Goal: Task Accomplishment & Management: Use online tool/utility

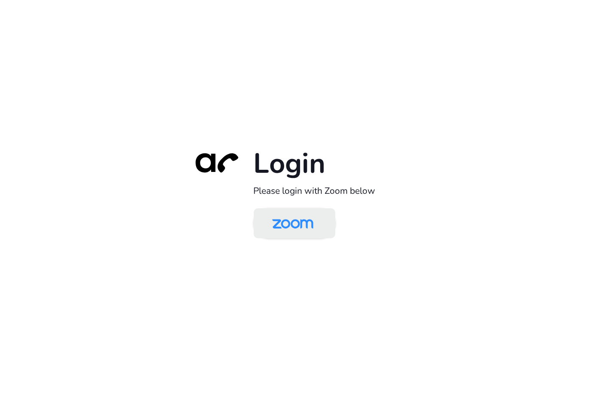
click at [313, 235] on img at bounding box center [292, 224] width 59 height 28
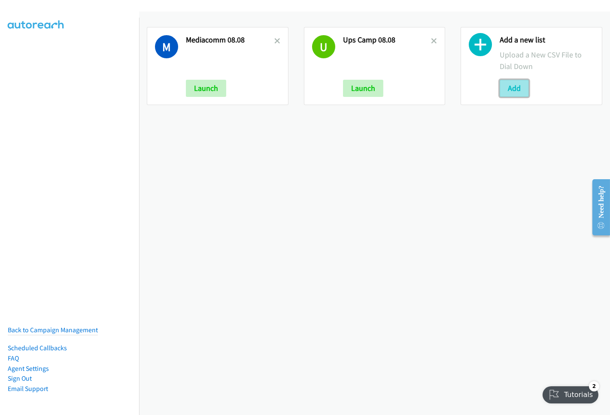
click at [512, 82] on button "Add" at bounding box center [513, 88] width 29 height 17
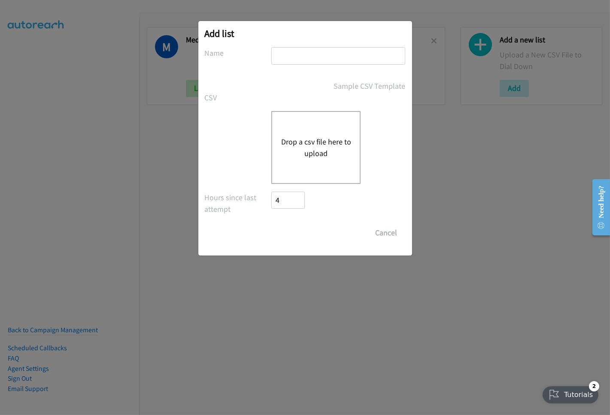
click at [321, 153] on button "Drop a csv file here to upload" at bounding box center [316, 147] width 70 height 23
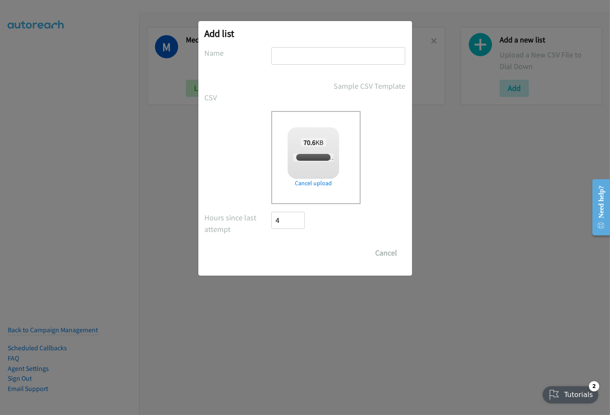
checkbox input "true"
click at [308, 54] on input "text" at bounding box center [338, 56] width 134 height 18
drag, startPoint x: 380, startPoint y: 54, endPoint x: 372, endPoint y: 59, distance: 9.6
click at [372, 59] on input "DELL SG FORUM AM CAMP 08.04" at bounding box center [338, 56] width 134 height 18
drag, startPoint x: 330, startPoint y: 52, endPoint x: 293, endPoint y: 57, distance: 36.3
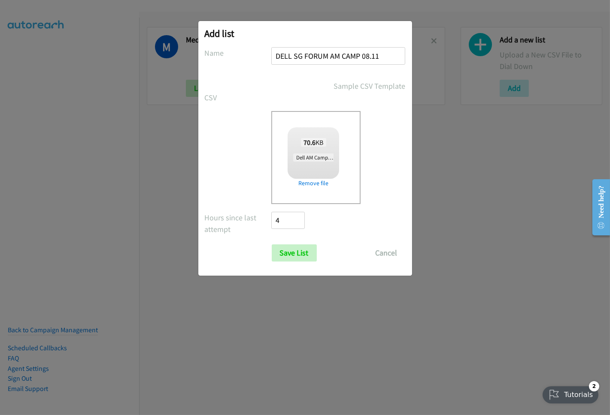
click at [293, 57] on input "DELL SG FORUM AM CAMP 08.11" at bounding box center [338, 56] width 134 height 18
type input "DELL AM CAMP 08.11"
click at [290, 252] on input "Save List" at bounding box center [294, 253] width 45 height 17
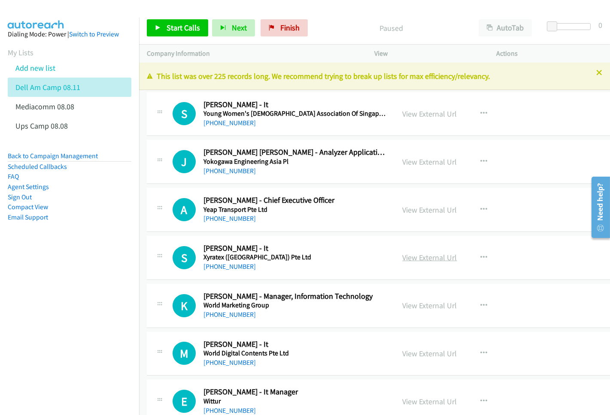
click at [407, 257] on link "View External Url" at bounding box center [429, 258] width 54 height 10
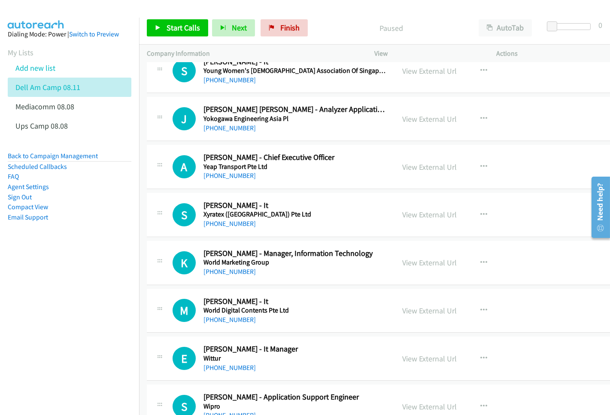
scroll to position [48, 0]
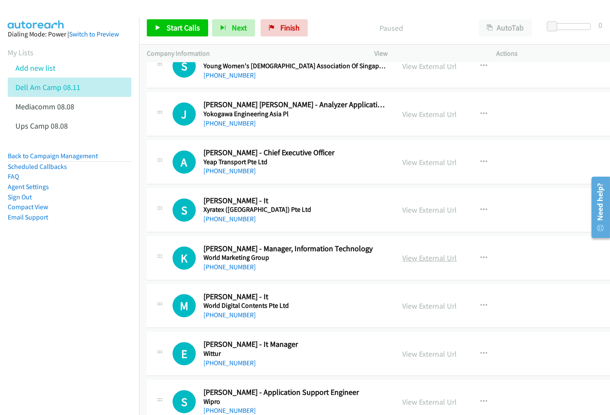
click at [423, 260] on link "View External Url" at bounding box center [429, 258] width 54 height 10
click at [418, 307] on link "View External Url" at bounding box center [429, 306] width 54 height 10
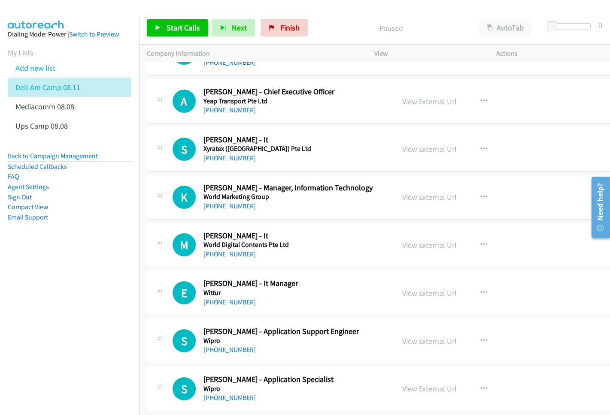
scroll to position [143, 0]
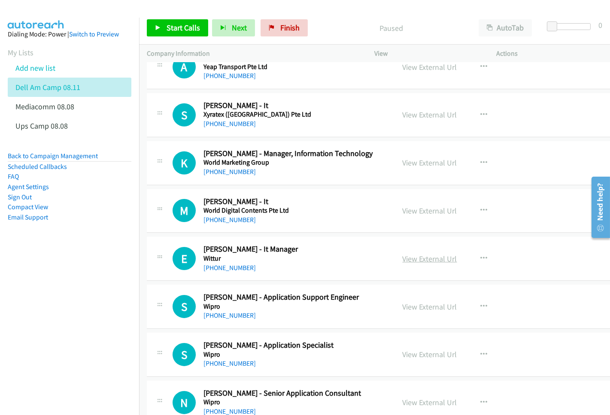
click at [405, 260] on link "View External Url" at bounding box center [429, 259] width 54 height 10
click at [418, 309] on link "View External Url" at bounding box center [429, 307] width 54 height 10
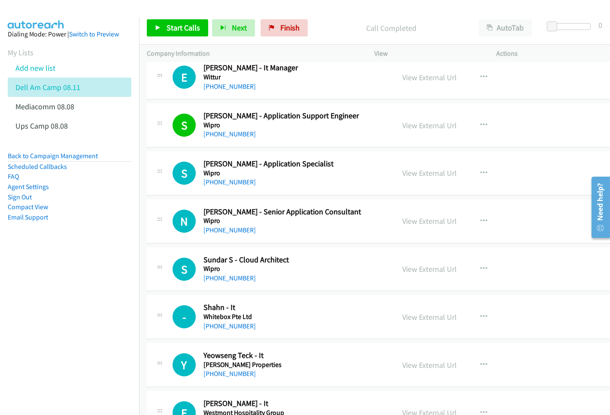
scroll to position [333, 0]
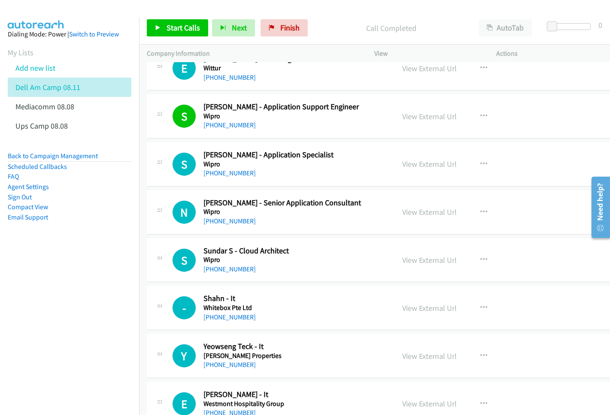
click at [43, 281] on nav "Dialing Mode: Power | Switch to Preview My Lists Add new list Dell Am Camp 08.1…" at bounding box center [69, 225] width 139 height 415
click at [424, 163] on link "View External Url" at bounding box center [429, 164] width 54 height 10
click at [412, 214] on link "View External Url" at bounding box center [429, 212] width 54 height 10
click at [406, 263] on link "View External Url" at bounding box center [429, 260] width 54 height 10
click at [405, 312] on link "View External Url" at bounding box center [429, 308] width 54 height 10
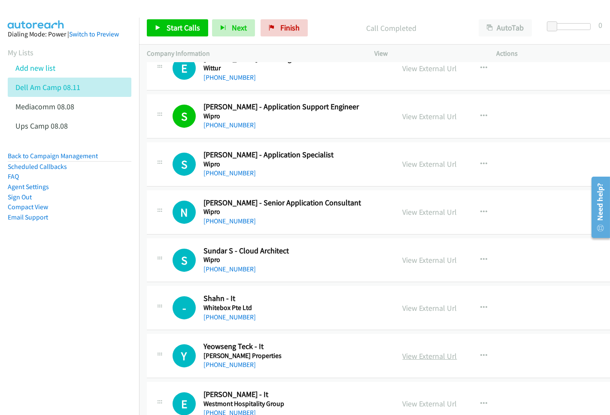
click at [404, 354] on link "View External Url" at bounding box center [429, 356] width 54 height 10
click at [414, 405] on link "View External Url" at bounding box center [429, 404] width 54 height 10
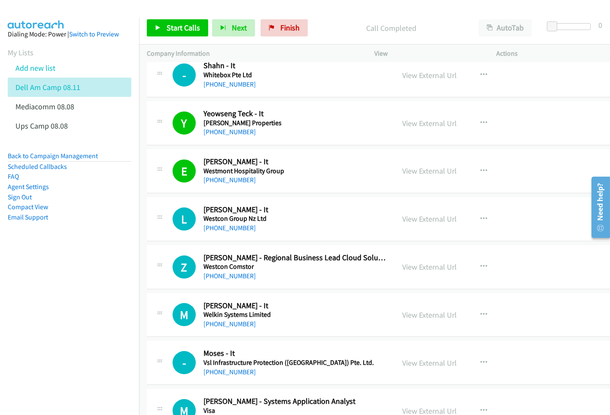
scroll to position [572, 0]
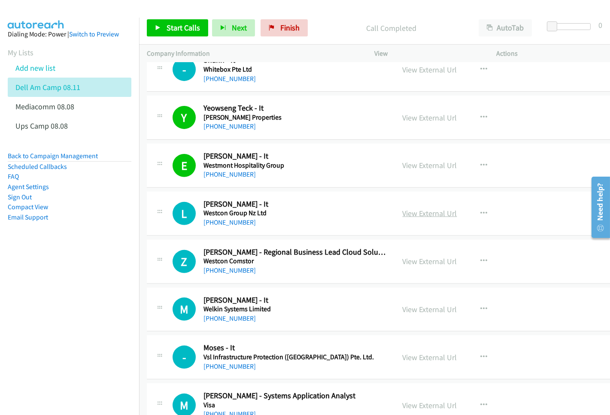
click at [411, 212] on link "View External Url" at bounding box center [429, 214] width 54 height 10
click at [413, 260] on link "View External Url" at bounding box center [429, 262] width 54 height 10
click at [408, 312] on link "View External Url" at bounding box center [429, 310] width 54 height 10
click at [411, 359] on link "View External Url" at bounding box center [429, 358] width 54 height 10
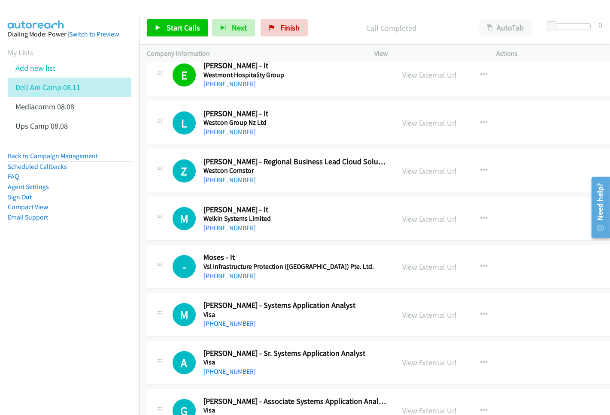
scroll to position [667, 0]
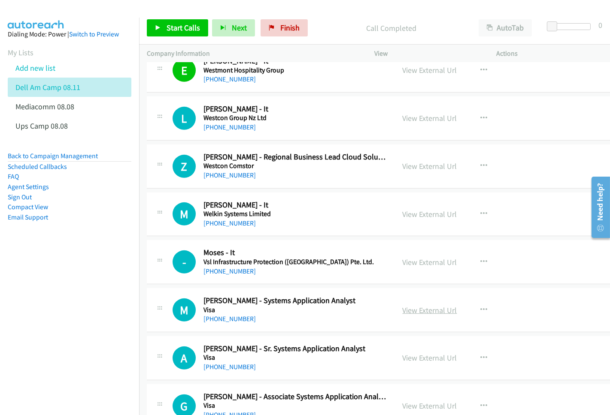
click at [424, 311] on link "View External Url" at bounding box center [429, 311] width 54 height 10
click at [418, 356] on link "View External Url" at bounding box center [429, 358] width 54 height 10
click at [412, 406] on link "View External Url" at bounding box center [429, 406] width 54 height 10
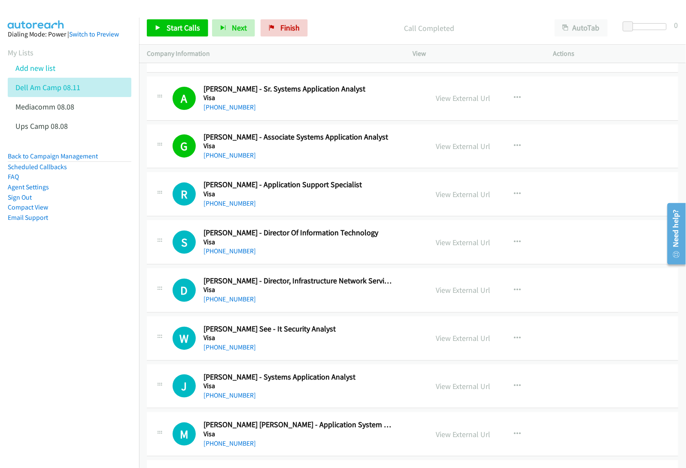
scroll to position [935, 0]
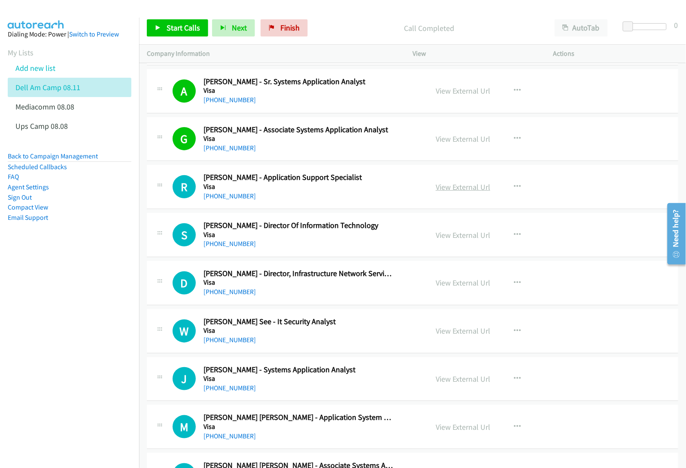
click at [455, 187] on link "View External Url" at bounding box center [463, 187] width 54 height 10
click at [455, 236] on link "View External Url" at bounding box center [463, 235] width 54 height 10
click at [445, 281] on link "View External Url" at bounding box center [463, 283] width 54 height 10
click at [448, 333] on link "View External Url" at bounding box center [463, 331] width 54 height 10
drag, startPoint x: 446, startPoint y: 378, endPoint x: 439, endPoint y: 411, distance: 33.0
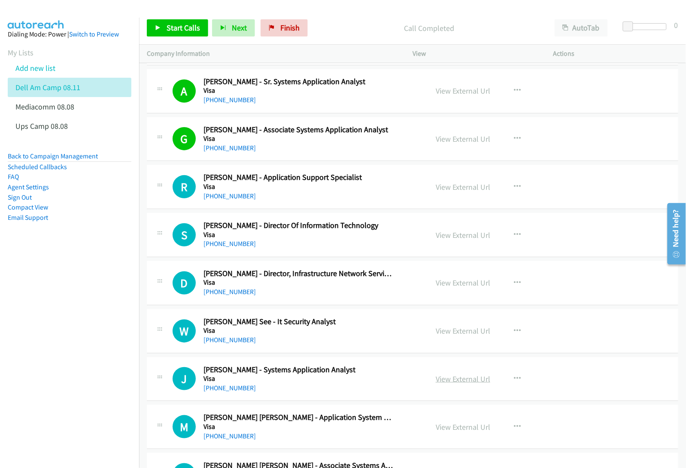
click at [449, 381] on link "View External Url" at bounding box center [463, 379] width 54 height 10
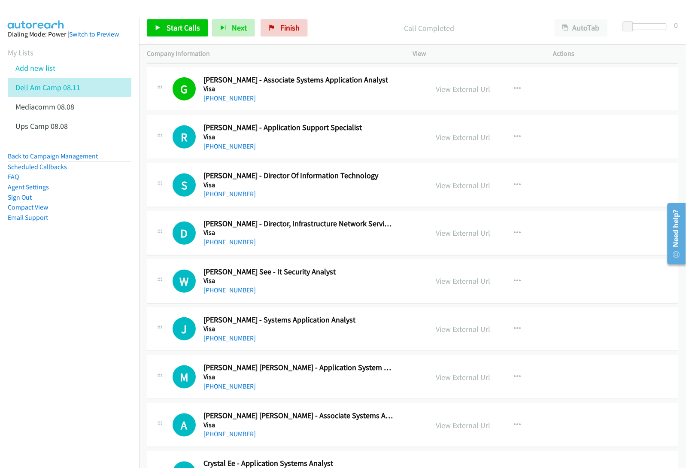
scroll to position [1043, 0]
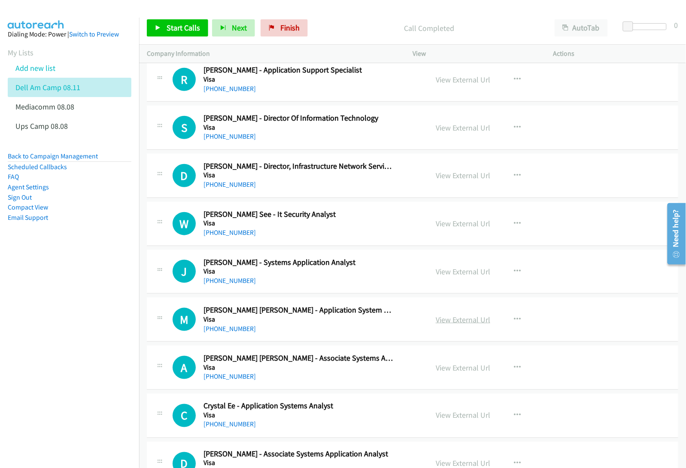
click at [455, 319] on link "View External Url" at bounding box center [463, 320] width 54 height 10
click at [460, 366] on link "View External Url" at bounding box center [463, 368] width 54 height 10
click at [454, 415] on link "View External Url" at bounding box center [463, 415] width 54 height 10
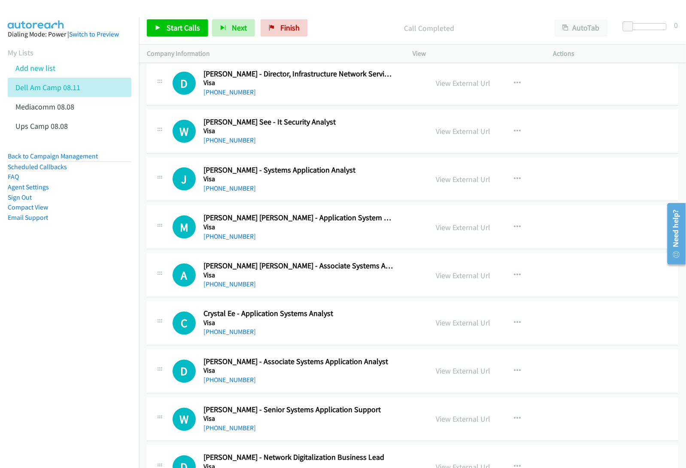
scroll to position [1150, 0]
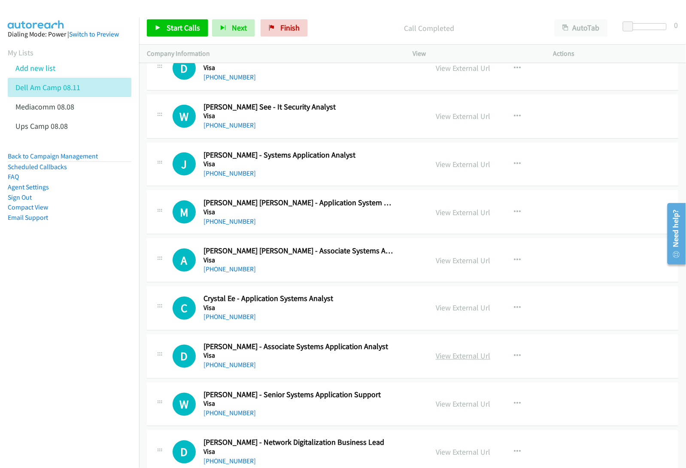
click at [451, 359] on link "View External Url" at bounding box center [463, 356] width 54 height 10
click at [444, 405] on link "View External Url" at bounding box center [463, 404] width 54 height 10
click at [445, 415] on link "View External Url" at bounding box center [463, 452] width 54 height 10
